Goal: Information Seeking & Learning: Learn about a topic

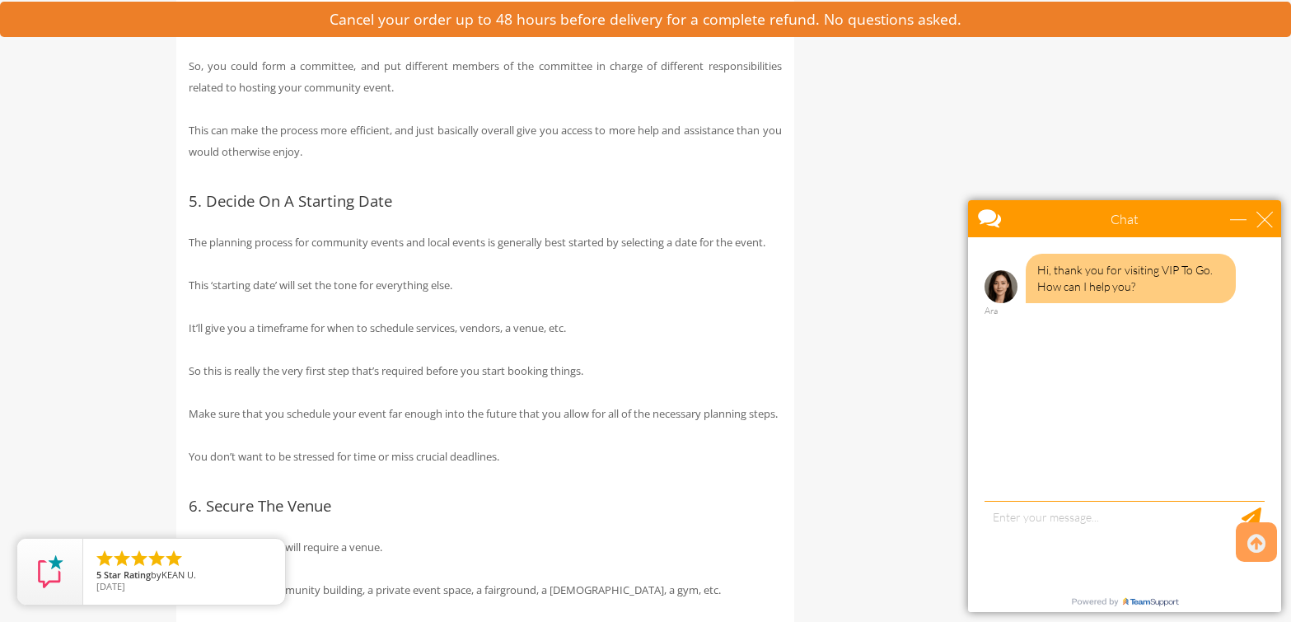
scroll to position [2554, 0]
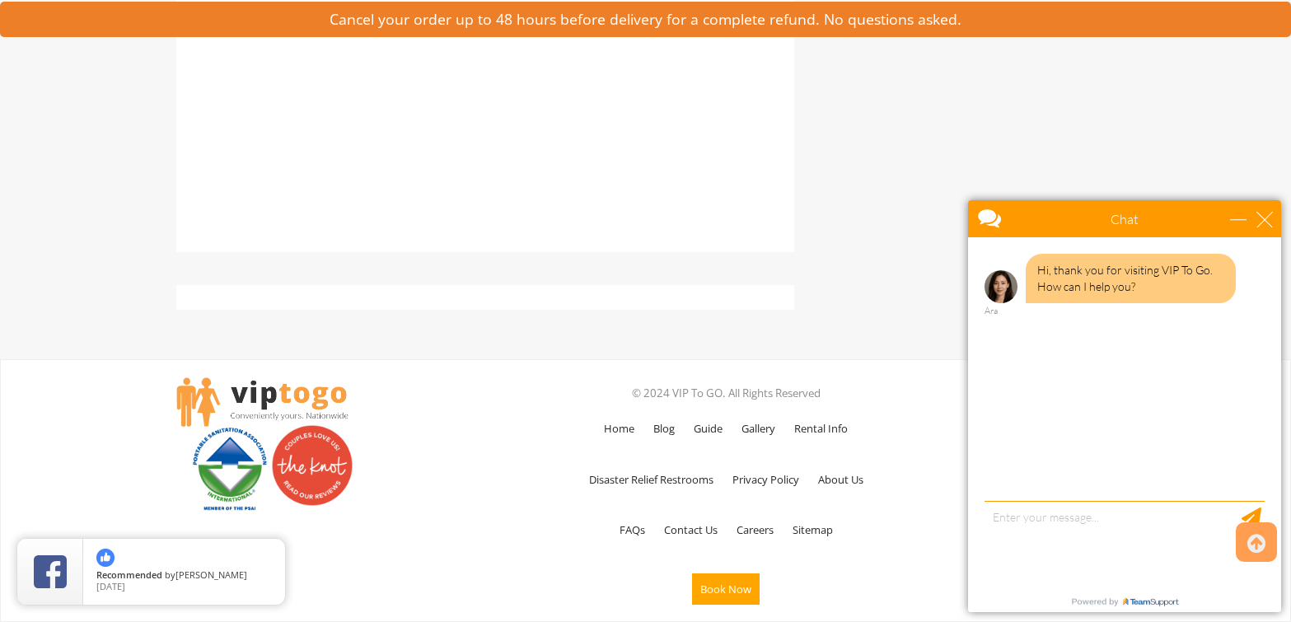
scroll to position [6487, 0]
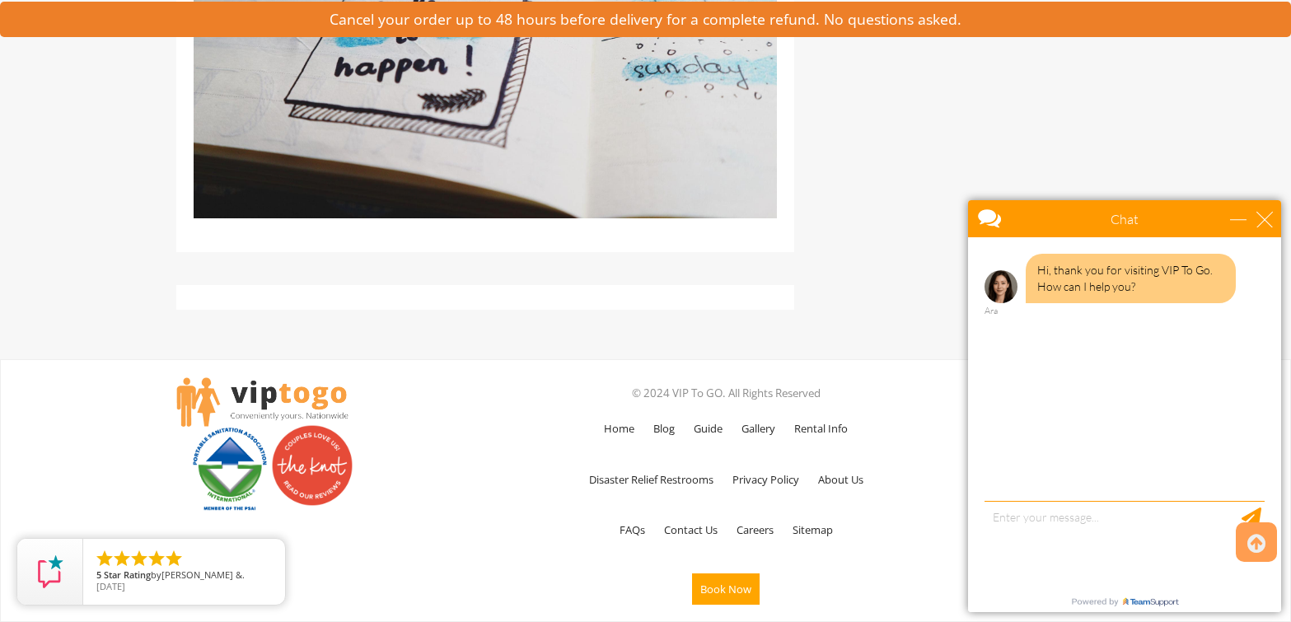
drag, startPoint x: 808, startPoint y: 249, endPoint x: 269, endPoint y: 155, distance: 547.0
click at [269, 149] on img at bounding box center [485, 24] width 583 height 388
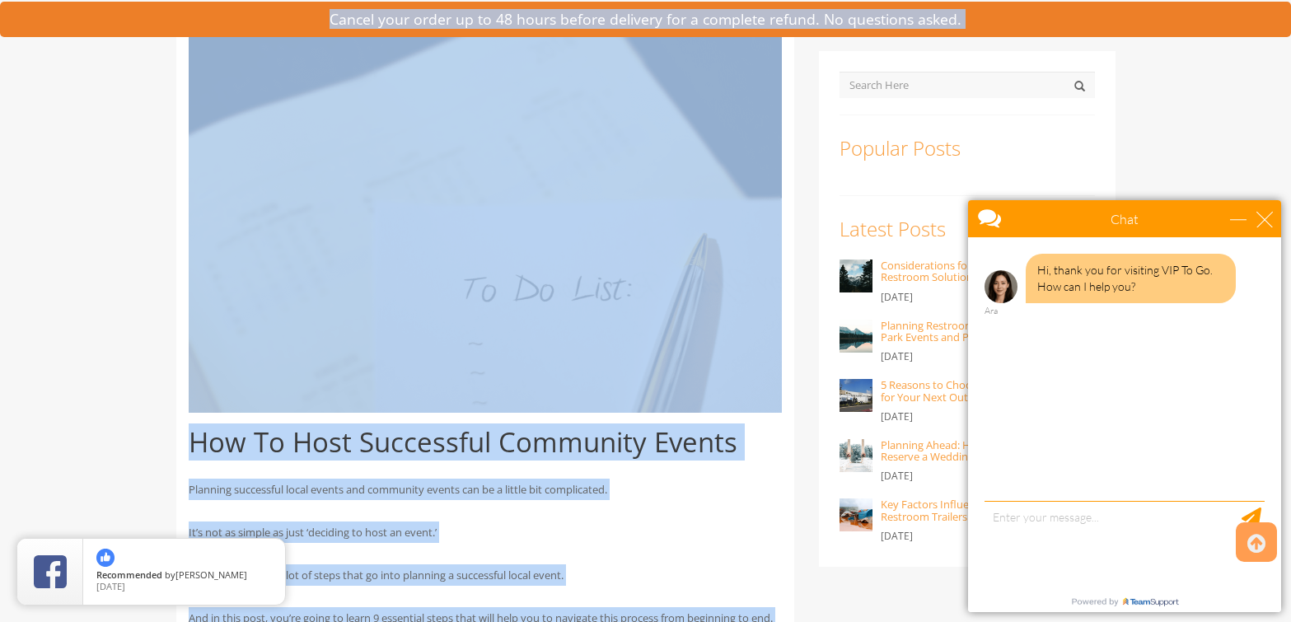
scroll to position [0, 0]
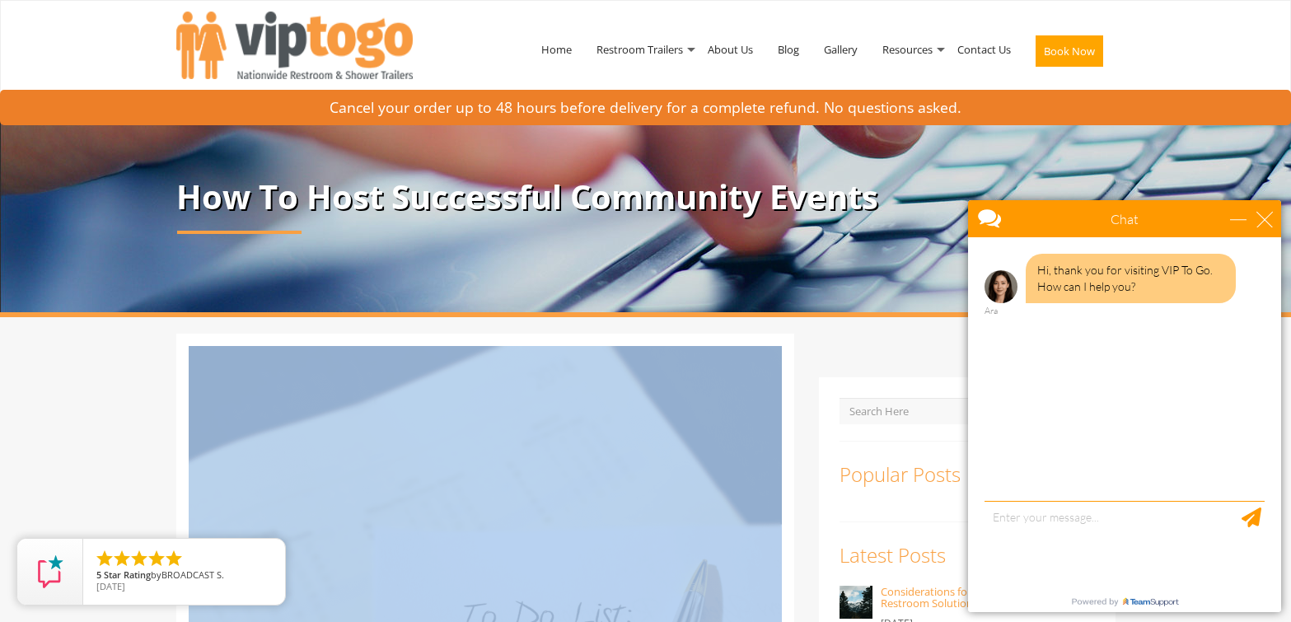
drag, startPoint x: 758, startPoint y: 209, endPoint x: 644, endPoint y: 554, distance: 362.7
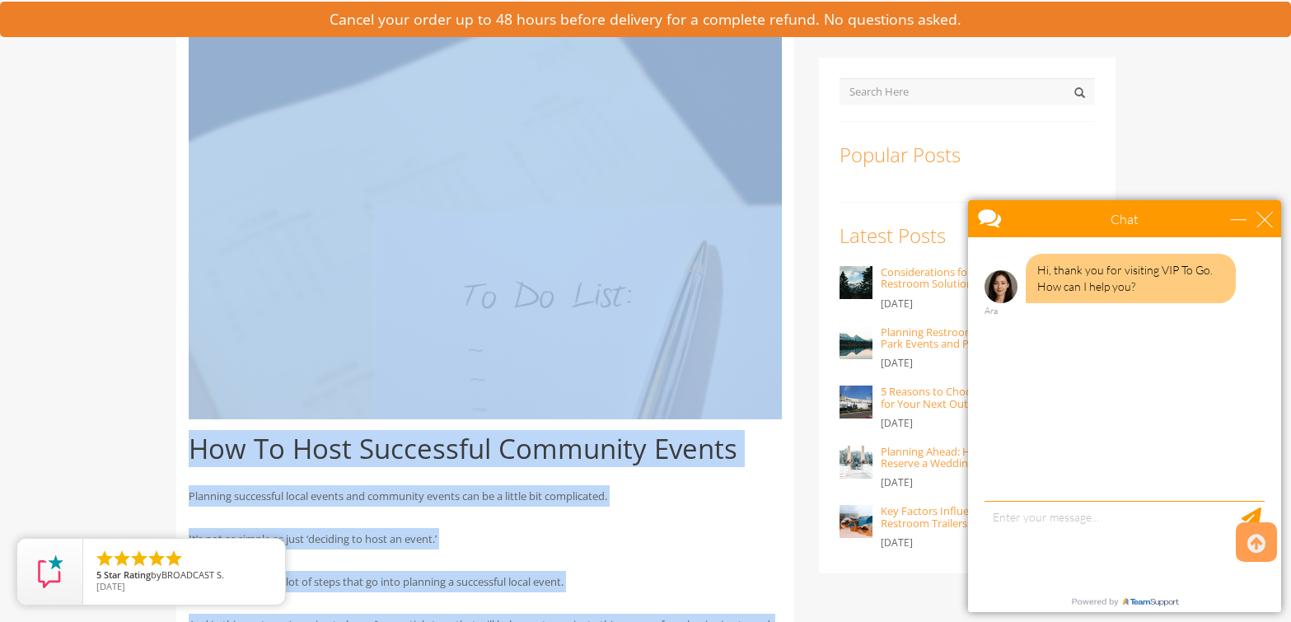
scroll to position [330, 0]
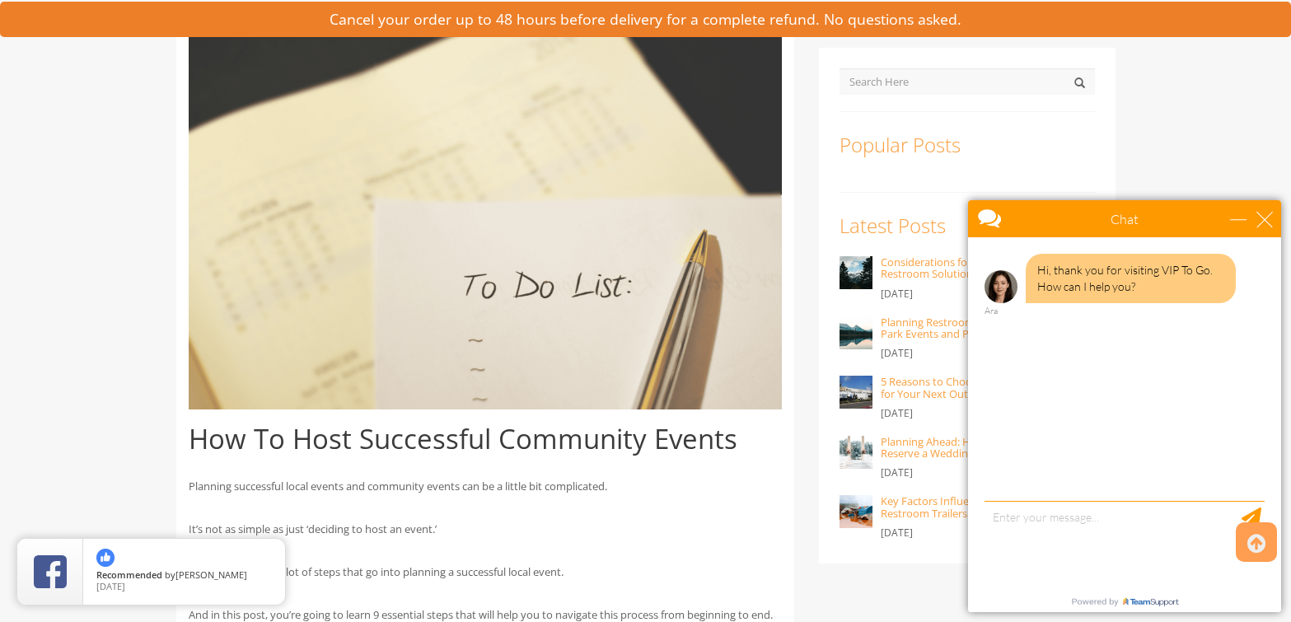
drag, startPoint x: 91, startPoint y: 269, endPoint x: 99, endPoint y: 146, distance: 123.9
click at [1271, 214] on div "close" at bounding box center [1265, 219] width 16 height 16
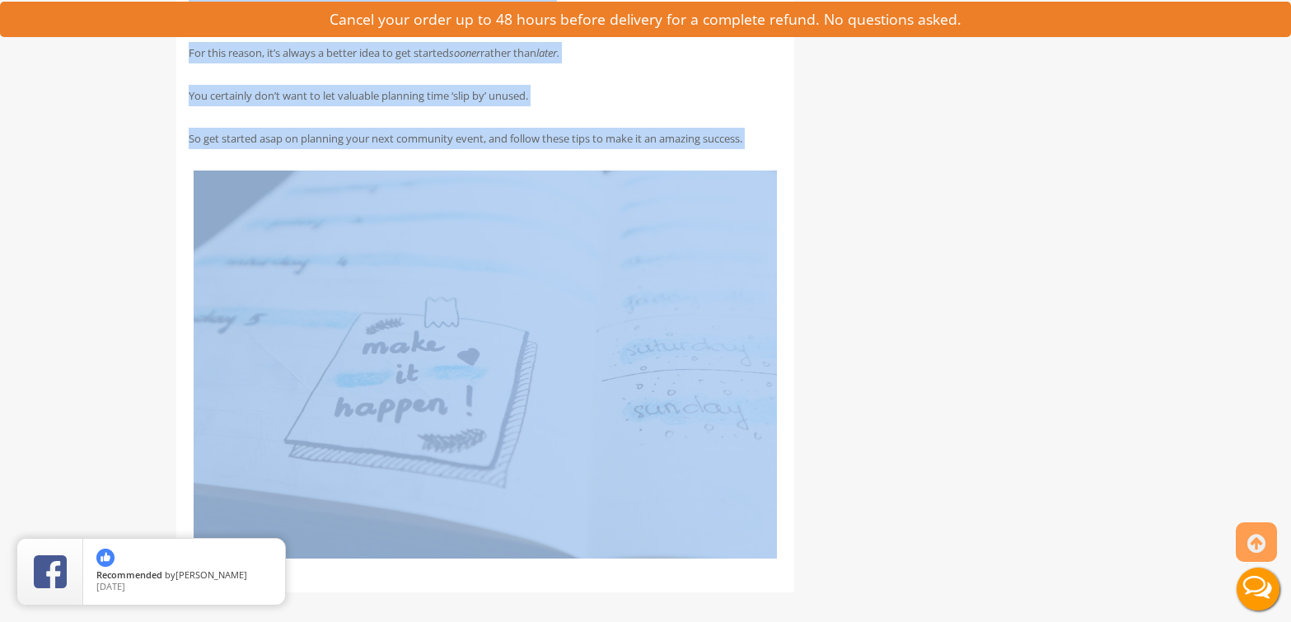
scroll to position [6127, 0]
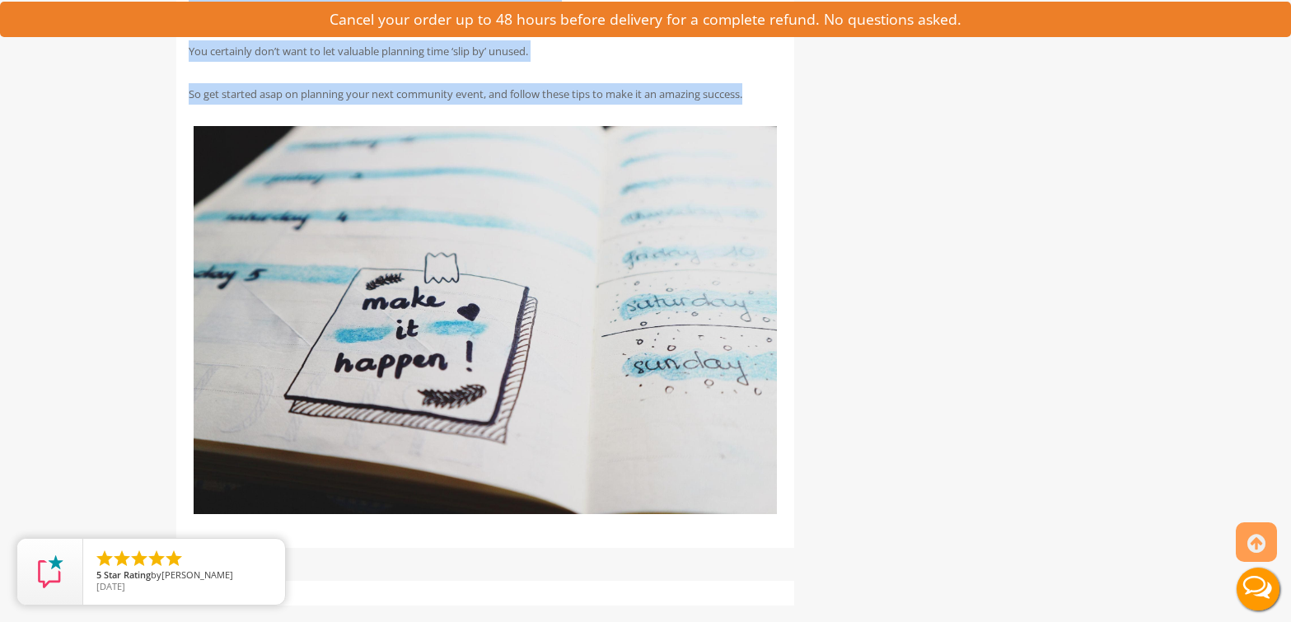
drag, startPoint x: 190, startPoint y: 446, endPoint x: 781, endPoint y: 143, distance: 664.8
